Goal: Check status: Check status

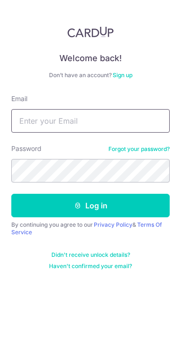
type input "[PERSON_NAME][EMAIL_ADDRESS][DOMAIN_NAME]"
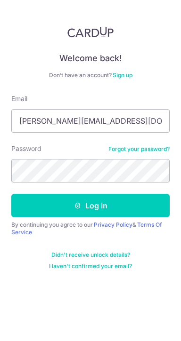
click at [11, 194] on button "Log in" at bounding box center [90, 206] width 158 height 24
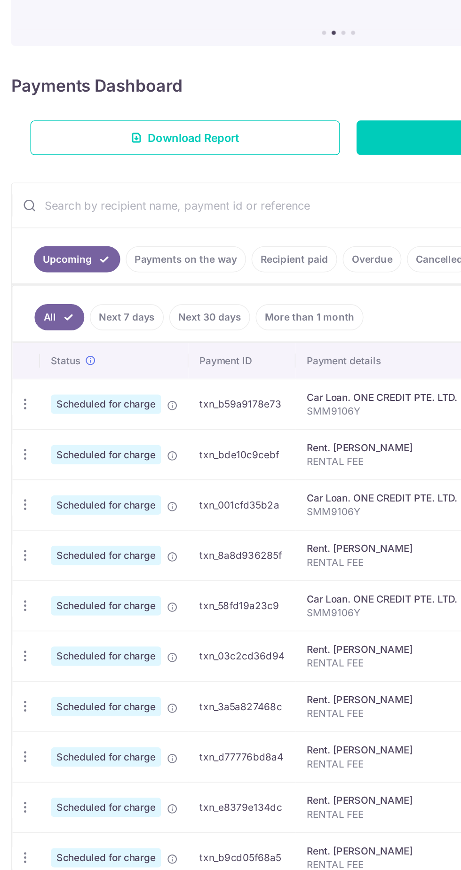
click at [97, 333] on link "Next 7 days" at bounding box center [86, 338] width 50 height 18
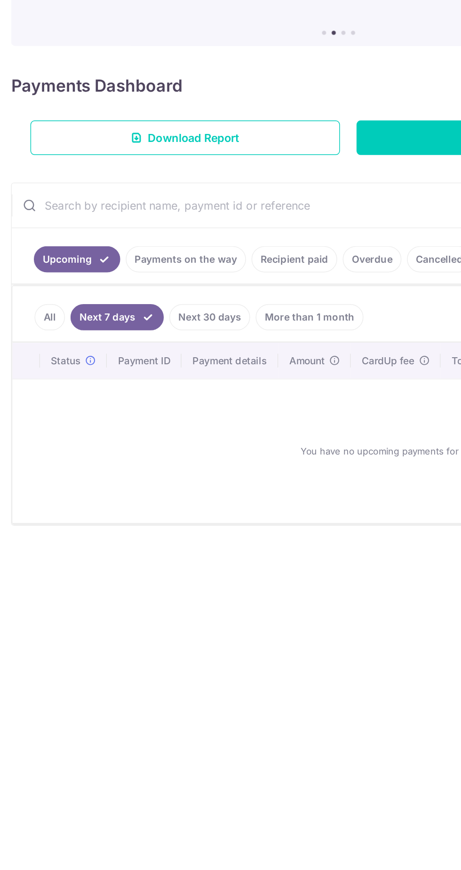
click at [149, 291] on link "Payments on the way" at bounding box center [127, 298] width 82 height 18
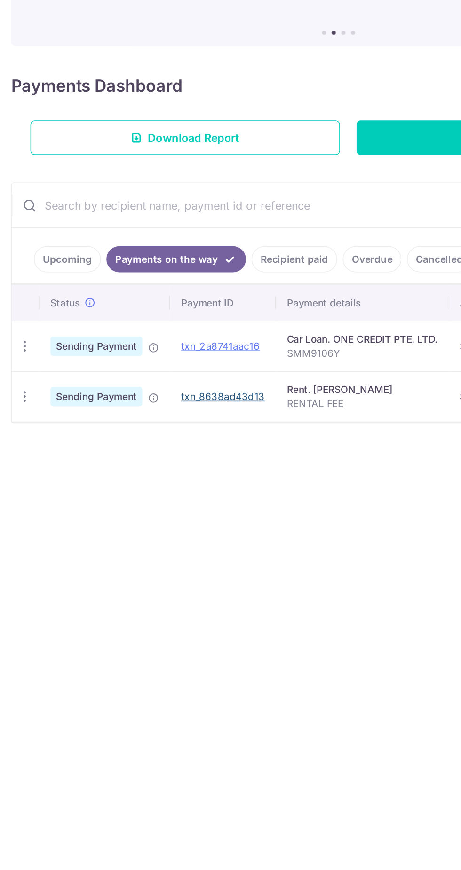
click at [159, 389] on link "txn_8638ad43d13" at bounding box center [151, 392] width 57 height 8
click at [166, 390] on link "txn_8638ad43d13" at bounding box center [151, 392] width 57 height 8
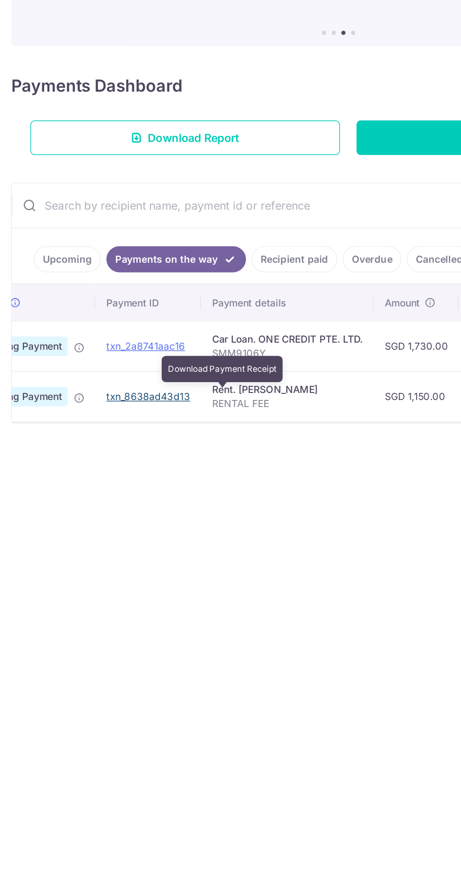
scroll to position [0, 54]
click at [106, 389] on link "txn_8638ad43d13" at bounding box center [97, 392] width 57 height 8
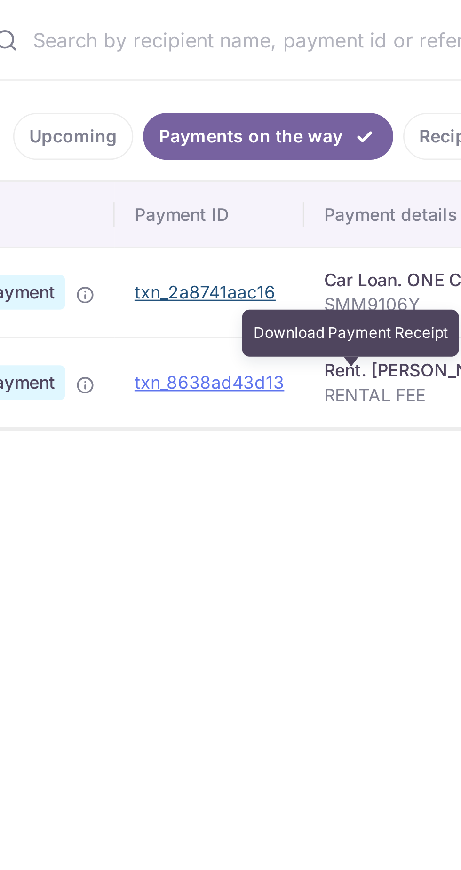
click at [109, 357] on link "txn_2a8741aac16" at bounding box center [96, 357] width 54 height 8
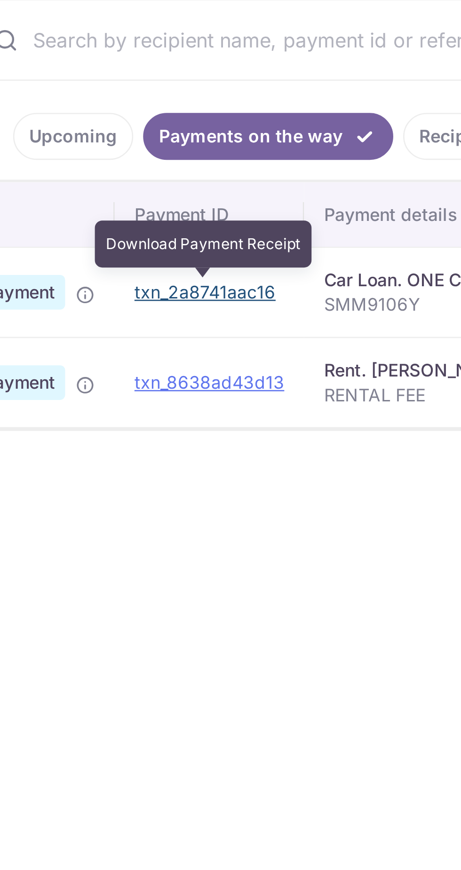
click at [111, 354] on link "txn_2a8741aac16" at bounding box center [96, 357] width 54 height 8
